Goal: Task Accomplishment & Management: Manage account settings

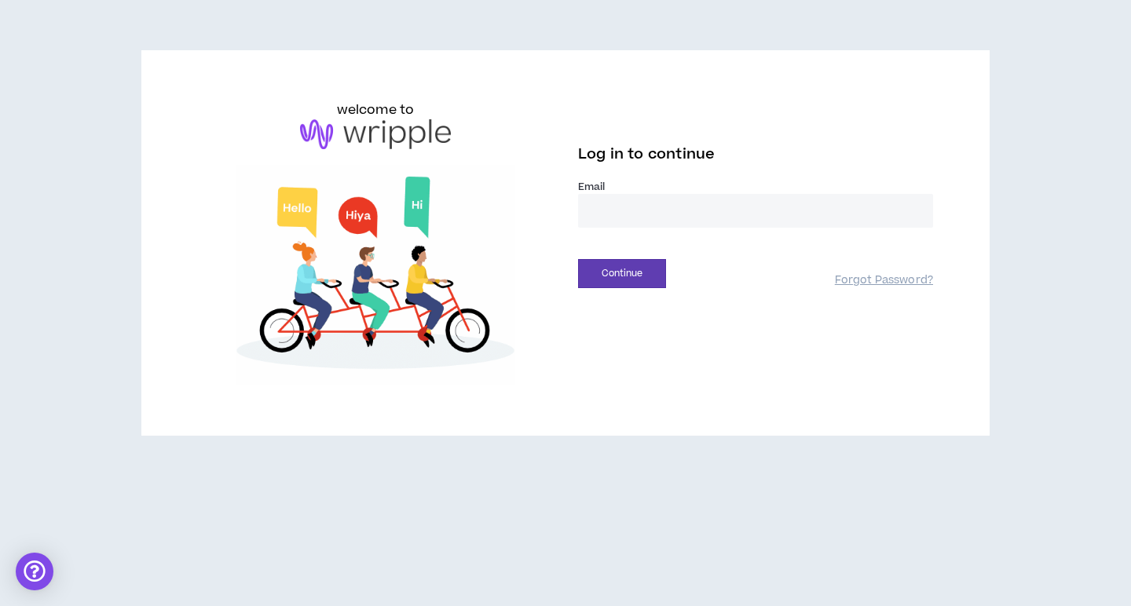
type input "**********"
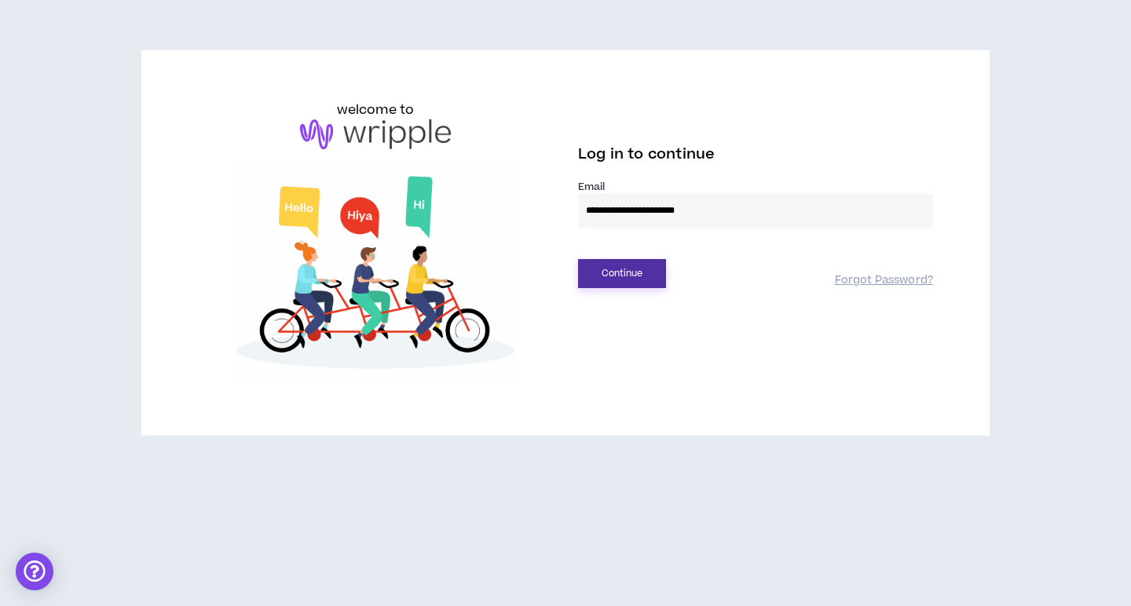
click at [621, 269] on button "Continue" at bounding box center [622, 273] width 88 height 29
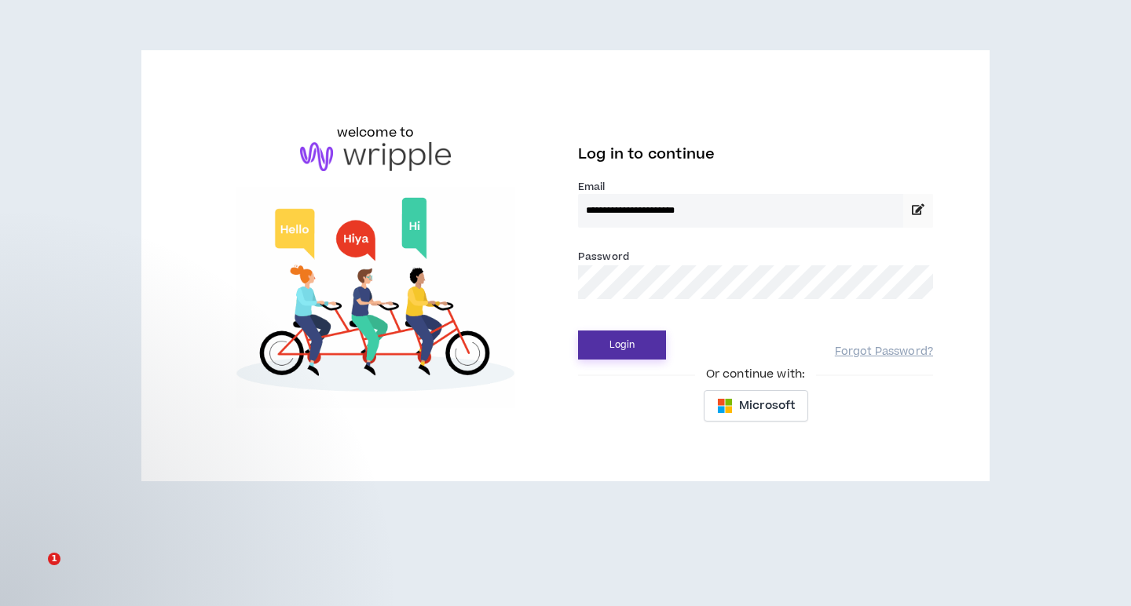
click at [617, 346] on button "Login" at bounding box center [622, 345] width 88 height 29
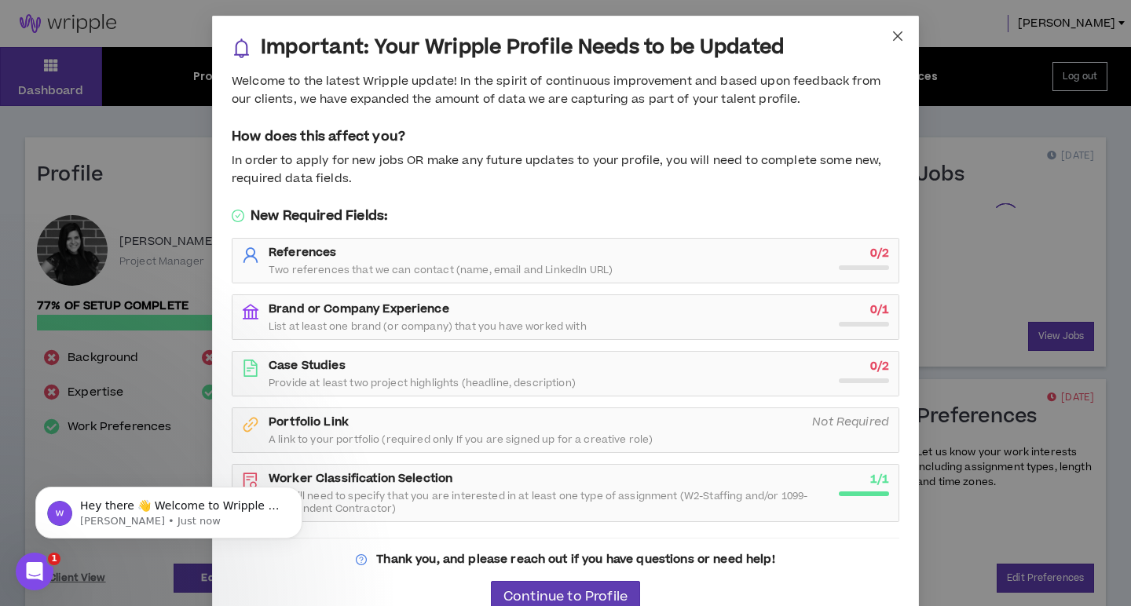
click at [896, 36] on icon "close" at bounding box center [898, 36] width 13 height 13
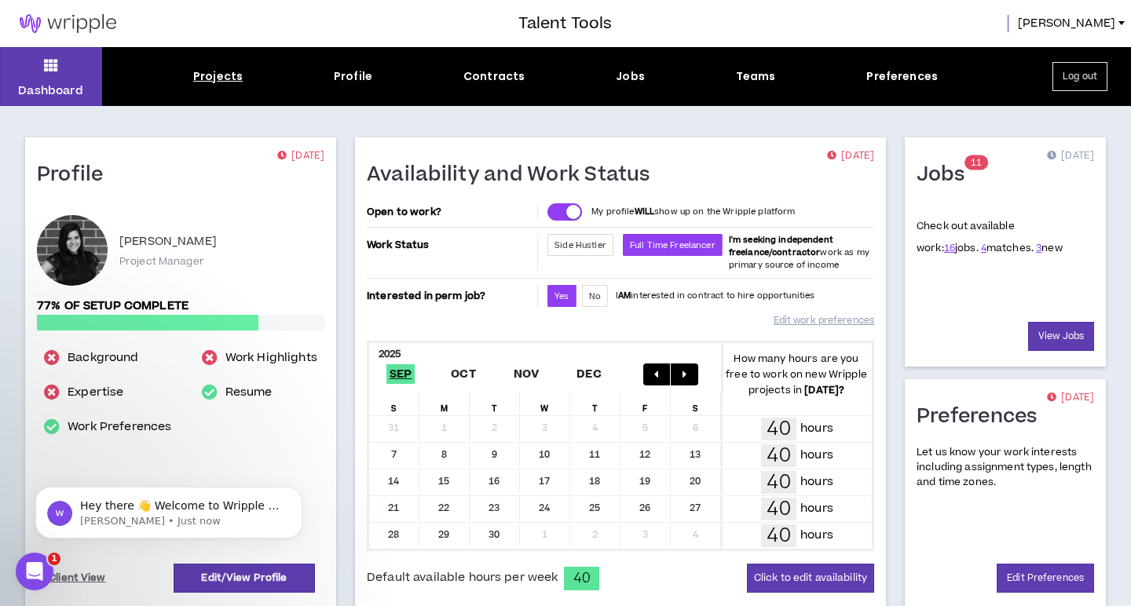
click at [221, 84] on div "Projects" at bounding box center [217, 76] width 49 height 16
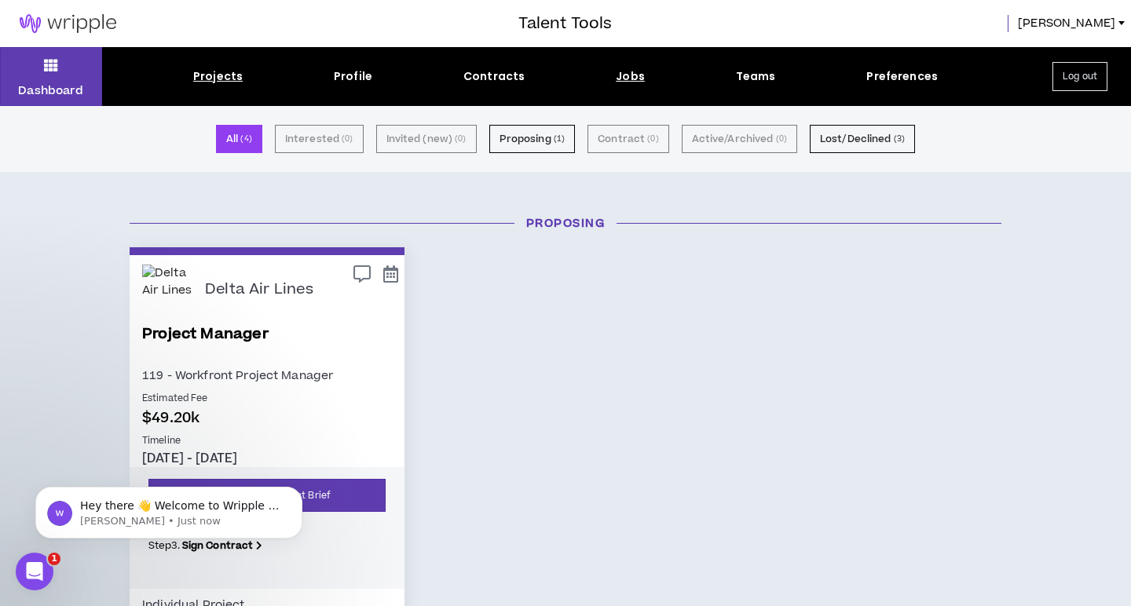
click at [624, 79] on div "Jobs" at bounding box center [630, 76] width 29 height 16
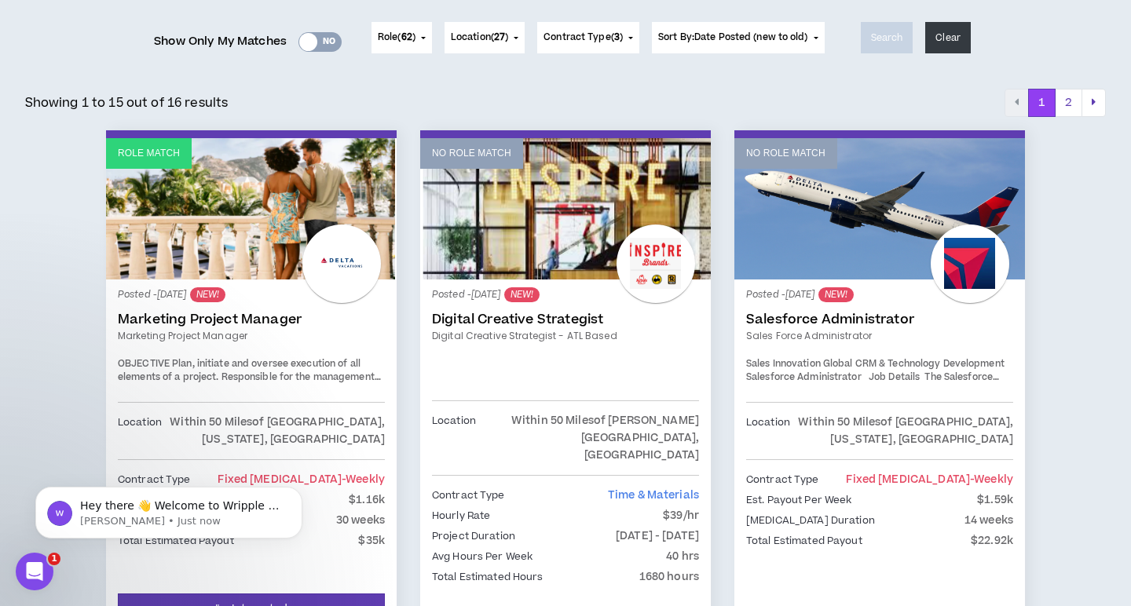
scroll to position [199, 0]
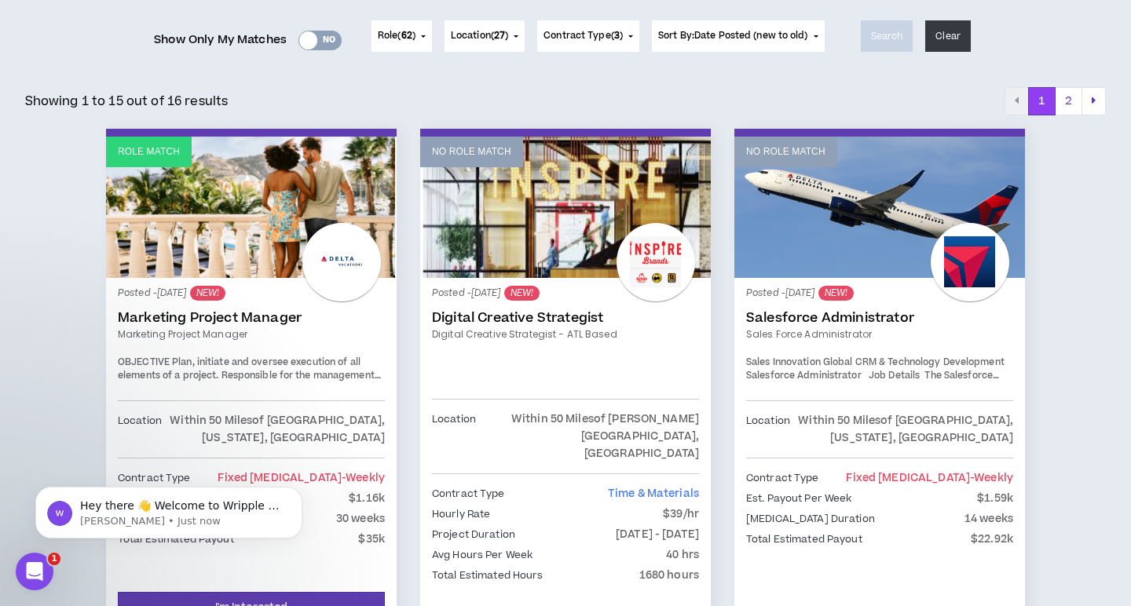
click at [203, 320] on link "Marketing Project Manager" at bounding box center [251, 318] width 267 height 16
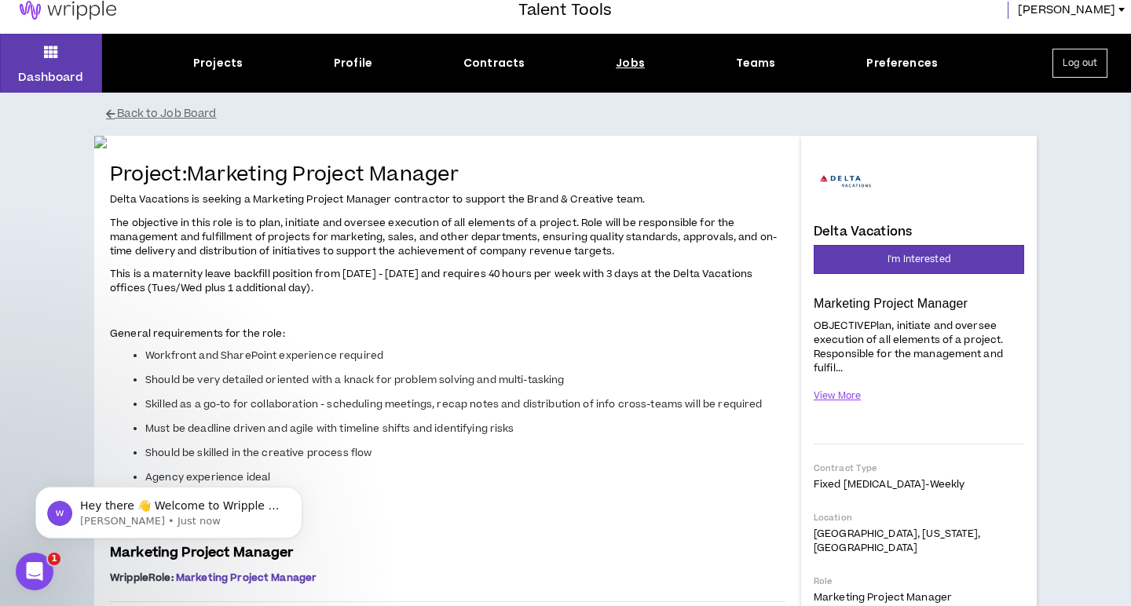
scroll to position [28, 0]
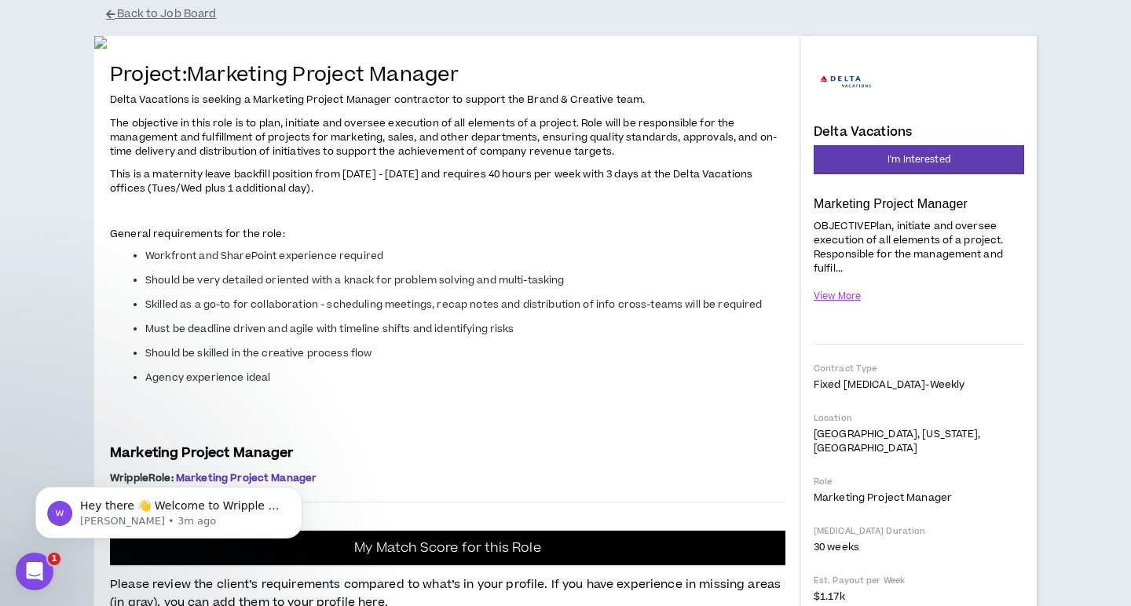
scroll to position [114, 0]
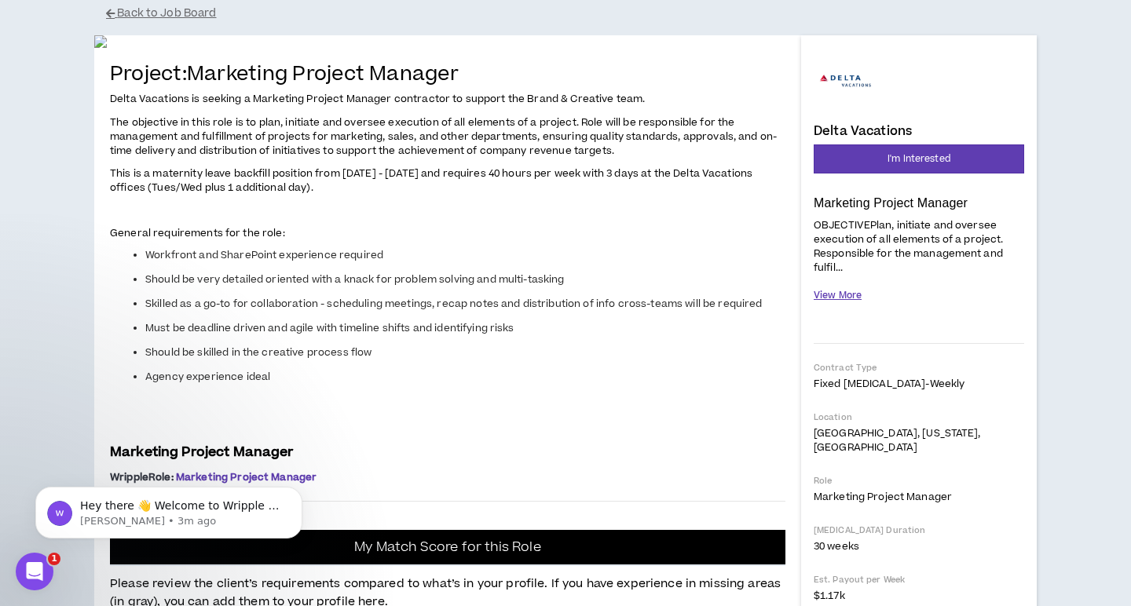
click at [841, 293] on button "View More" at bounding box center [838, 295] width 48 height 27
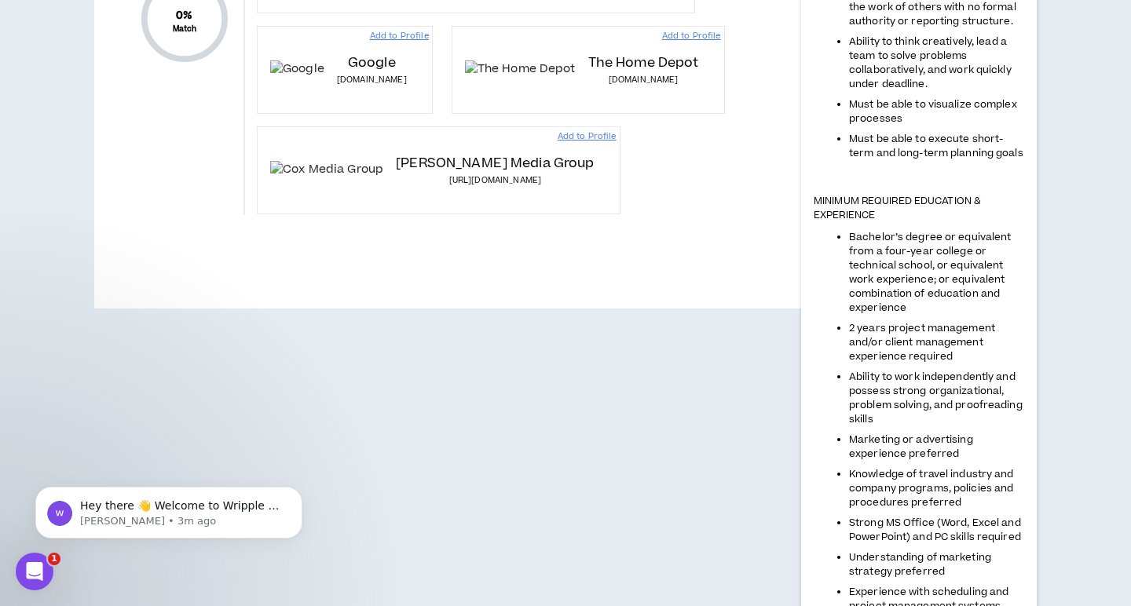
scroll to position [1595, 0]
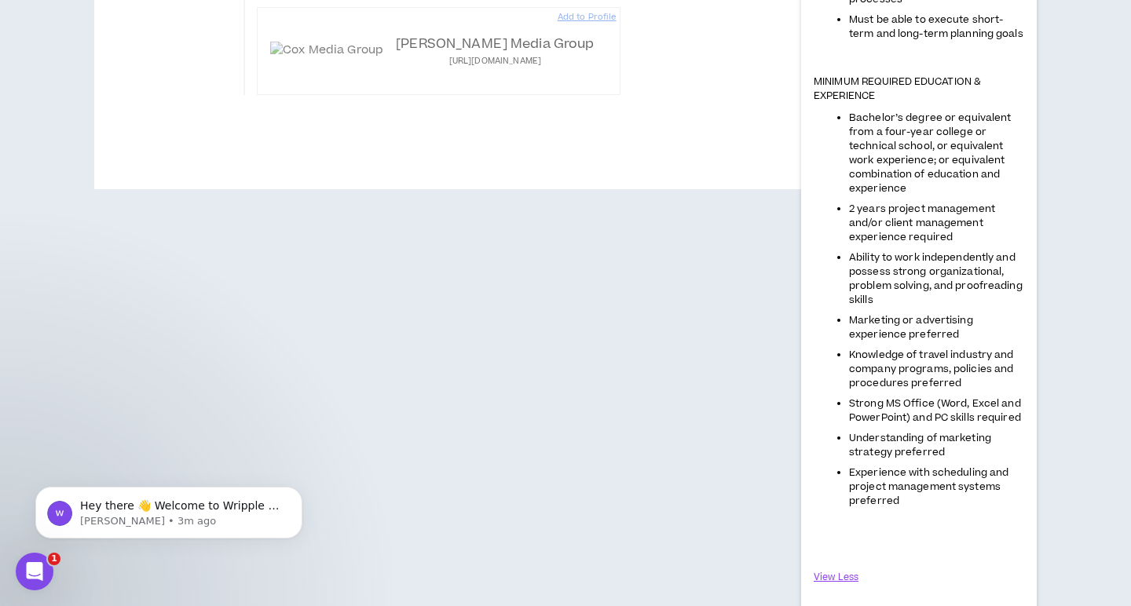
scroll to position [1771, 0]
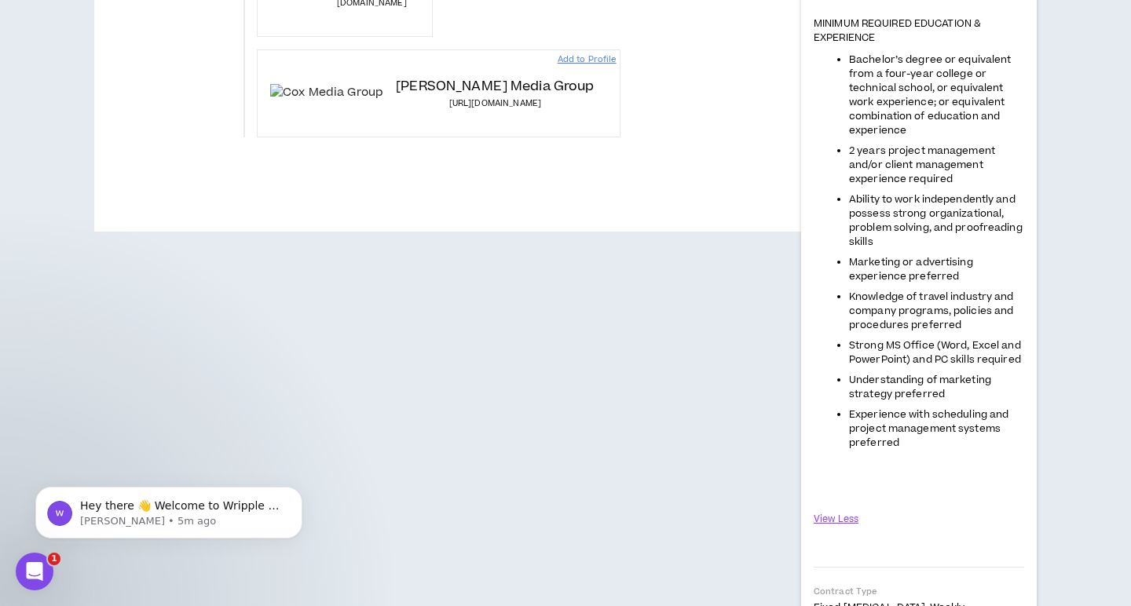
scroll to position [1887, 0]
